Goal: Information Seeking & Learning: Learn about a topic

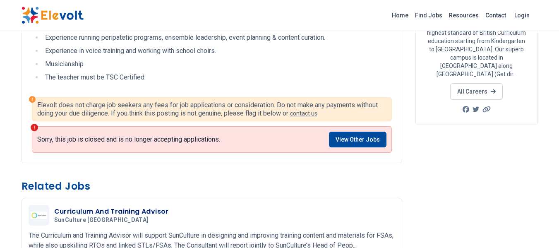
scroll to position [117, 0]
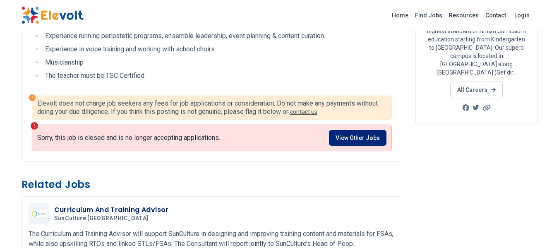
click at [347, 135] on link "View Other Jobs" at bounding box center [357, 138] width 57 height 16
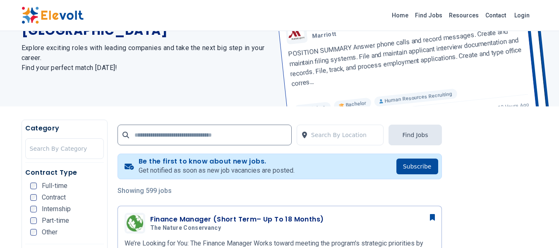
scroll to position [19, 0]
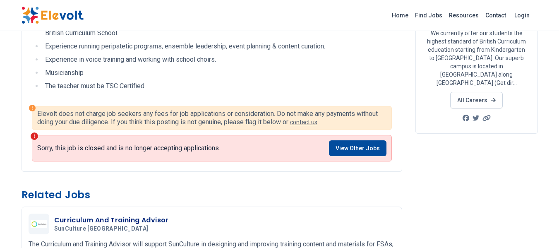
scroll to position [45, 0]
